Goal: Information Seeking & Learning: Understand process/instructions

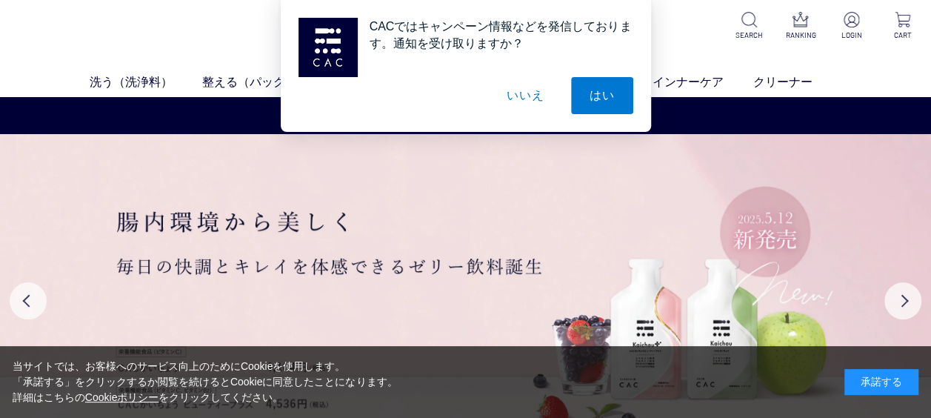
click at [871, 378] on div "承諾する" at bounding box center [881, 382] width 74 height 26
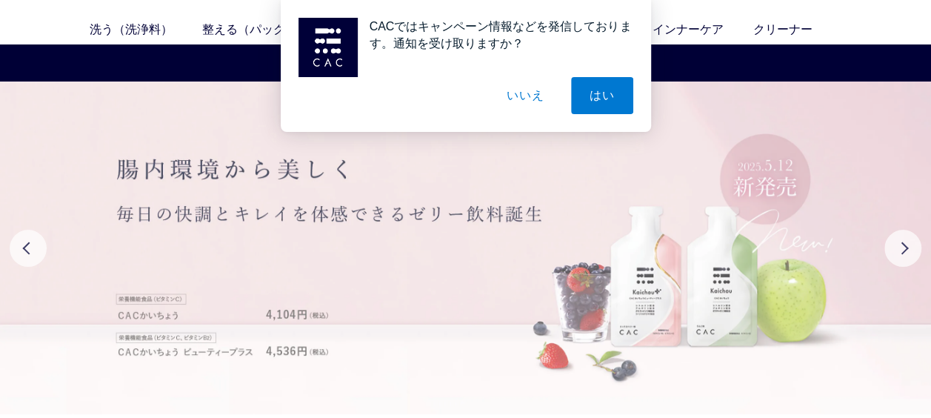
scroll to position [74, 0]
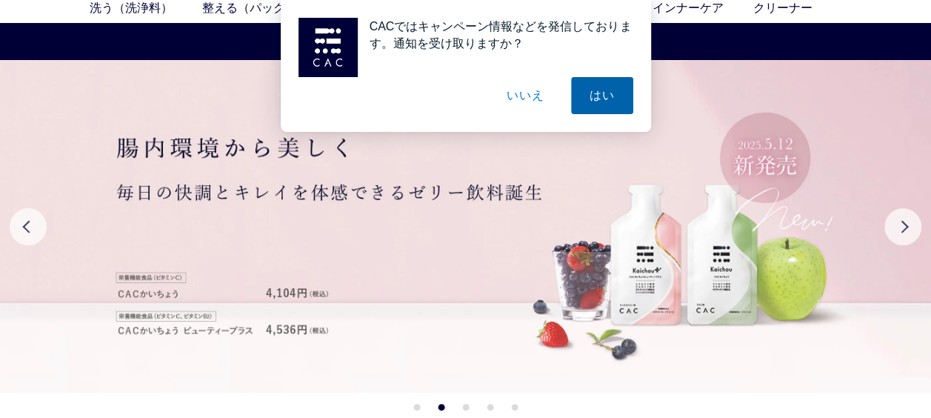
click at [596, 110] on button "はい" at bounding box center [602, 95] width 62 height 37
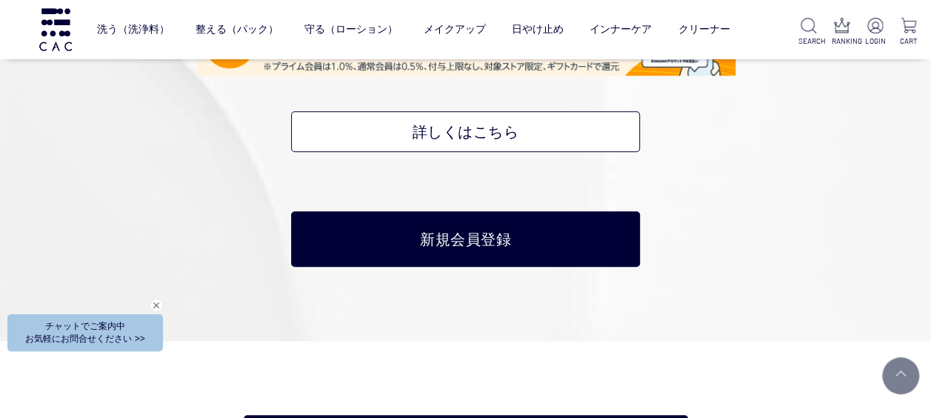
scroll to position [6081, 0]
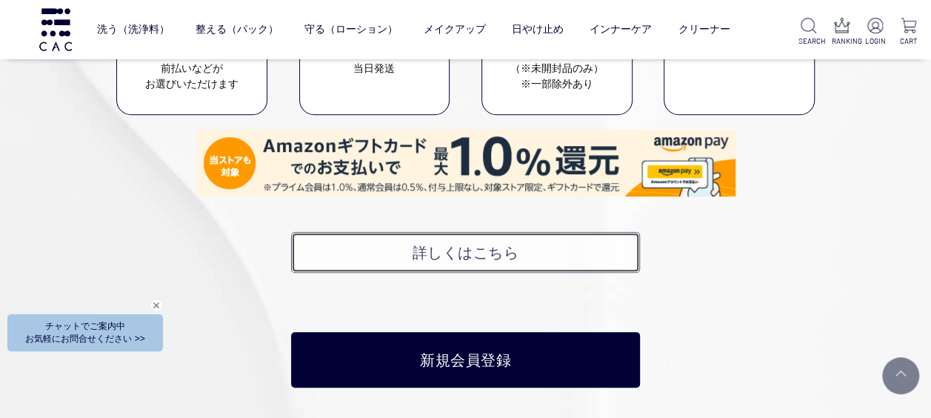
click at [489, 250] on link "詳しくはこちら" at bounding box center [465, 252] width 349 height 41
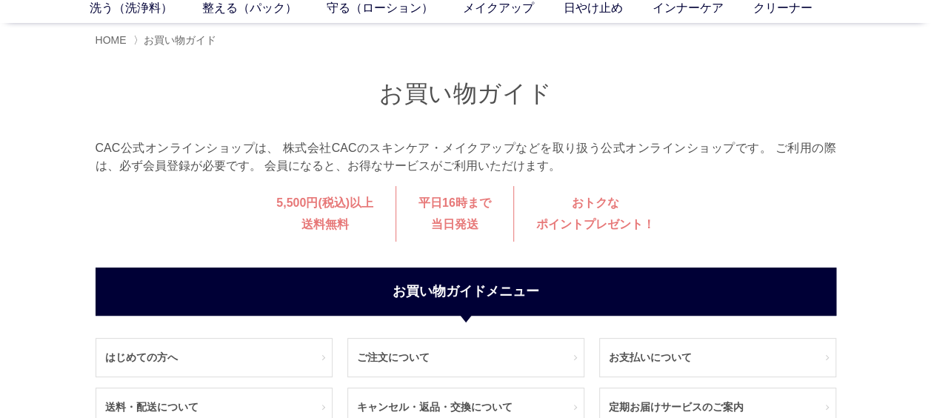
scroll to position [148, 0]
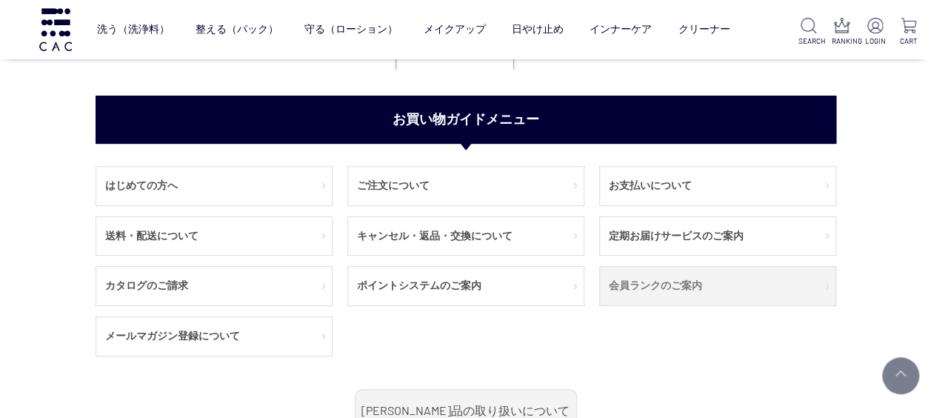
click at [628, 284] on link "会員ランクのご案内" at bounding box center [718, 286] width 236 height 39
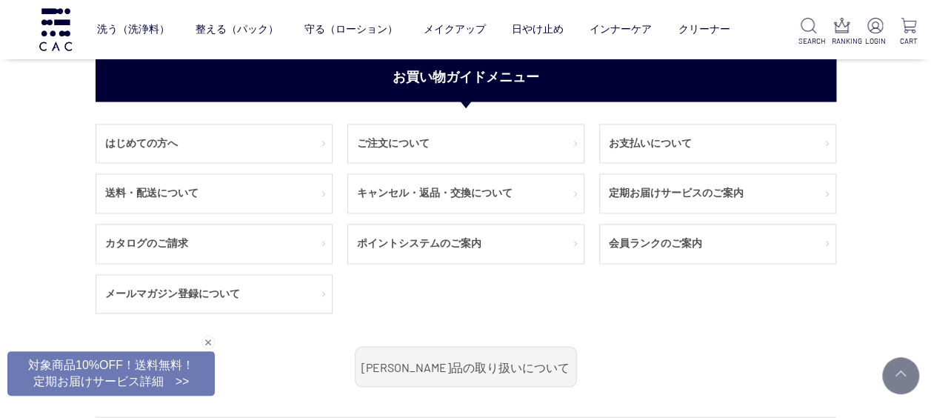
scroll to position [889, 0]
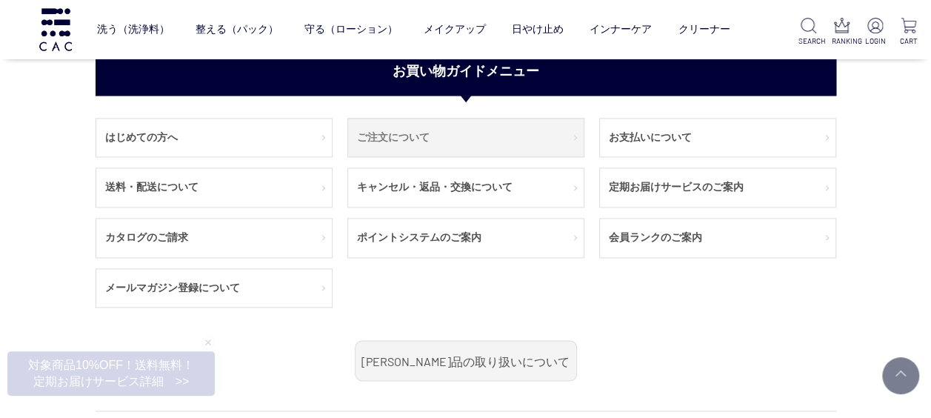
click at [400, 136] on link "ご注文について" at bounding box center [466, 138] width 236 height 39
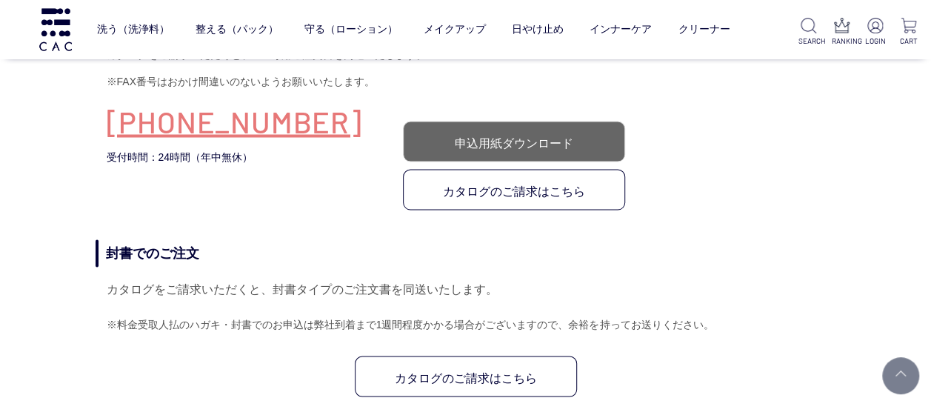
scroll to position [1259, 0]
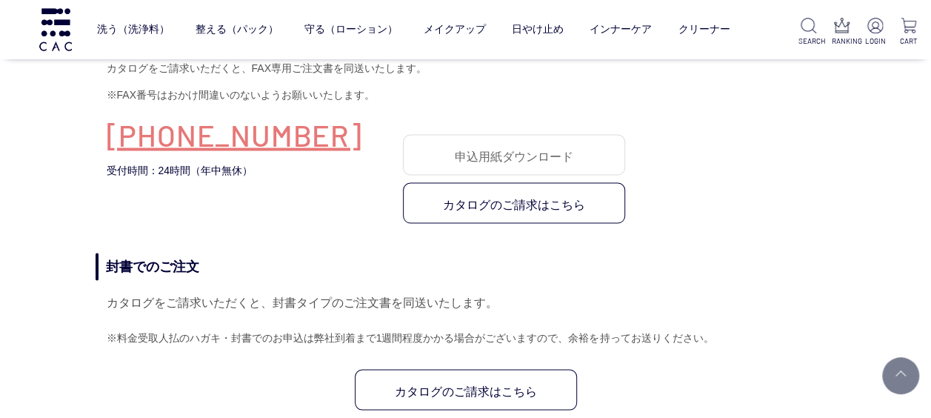
click at [463, 161] on link "申込用紙ダウンロード" at bounding box center [514, 154] width 222 height 41
